Goal: Task Accomplishment & Management: Use online tool/utility

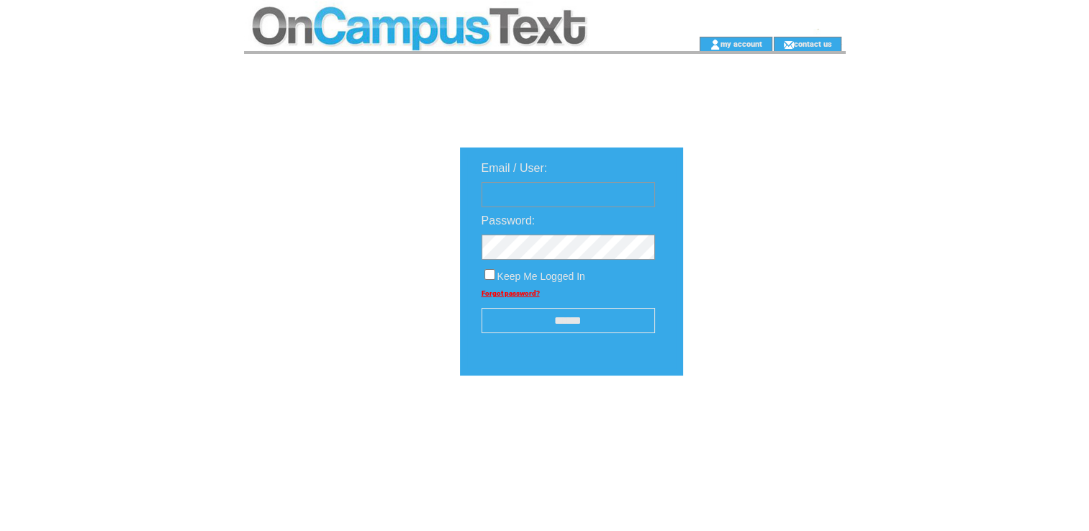
type input "**********"
click at [602, 325] on input "******" at bounding box center [568, 320] width 173 height 25
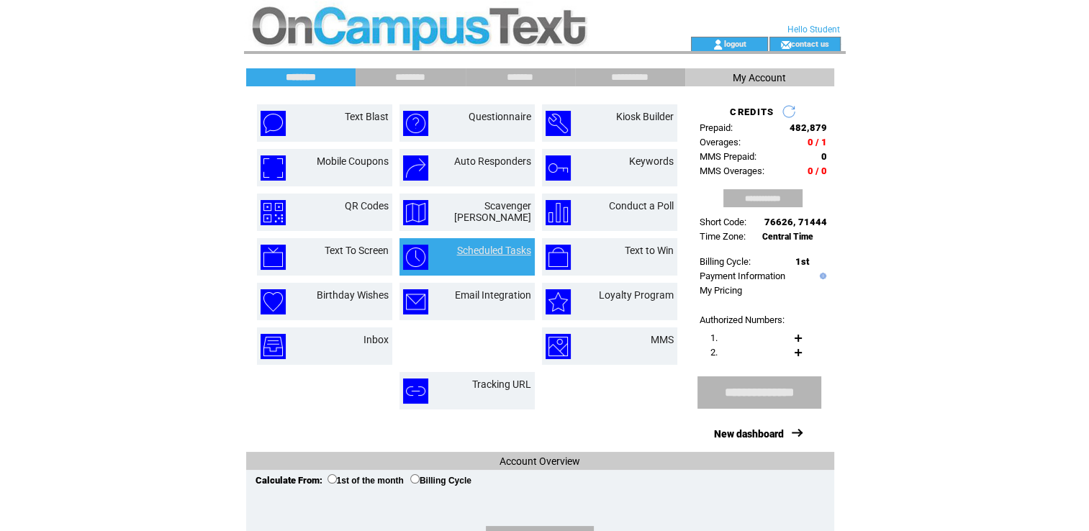
click at [500, 249] on link "Scheduled Tasks" at bounding box center [494, 251] width 74 height 12
